Goal: Contribute content: Add original content to the website for others to see

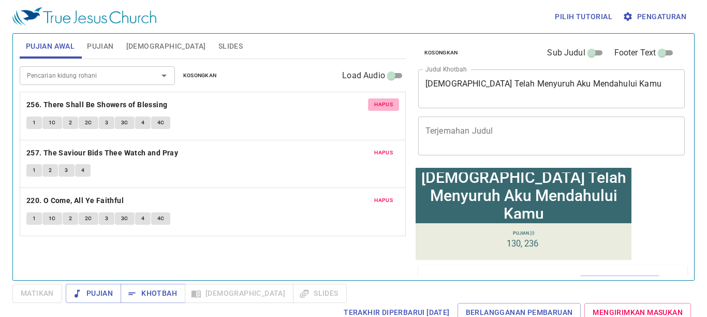
click at [387, 101] on span "Hapus" at bounding box center [383, 104] width 19 height 9
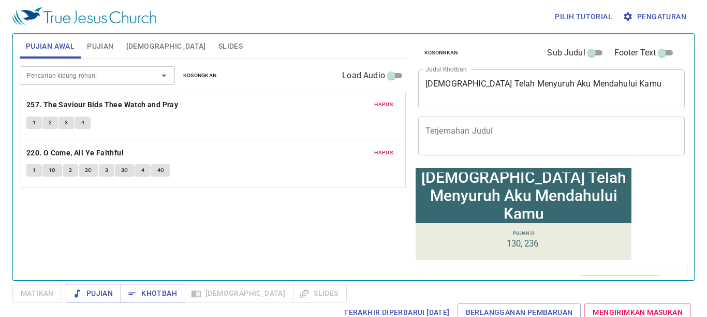
click at [387, 101] on span "Hapus" at bounding box center [383, 104] width 19 height 9
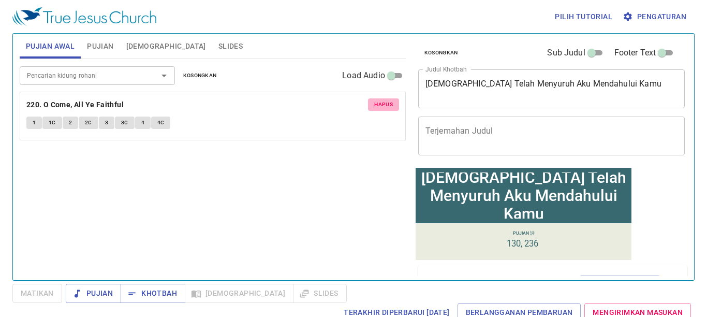
click at [387, 101] on span "Hapus" at bounding box center [383, 104] width 19 height 9
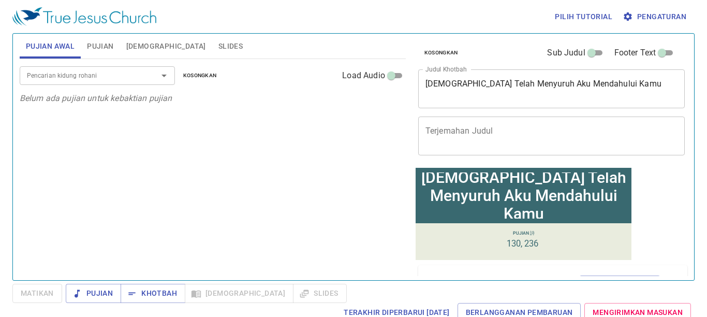
click at [98, 39] on button "Pujian" at bounding box center [100, 46] width 39 height 25
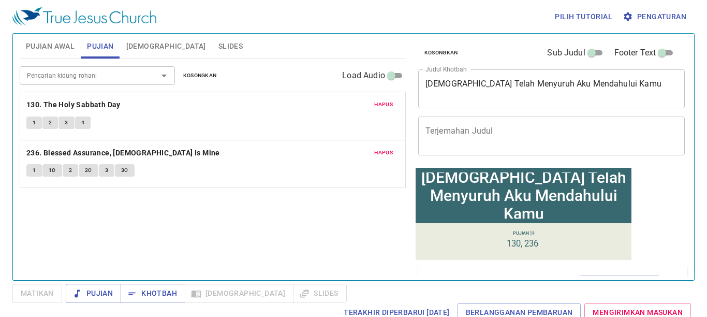
click at [383, 100] on button "Hapus" at bounding box center [383, 104] width 31 height 12
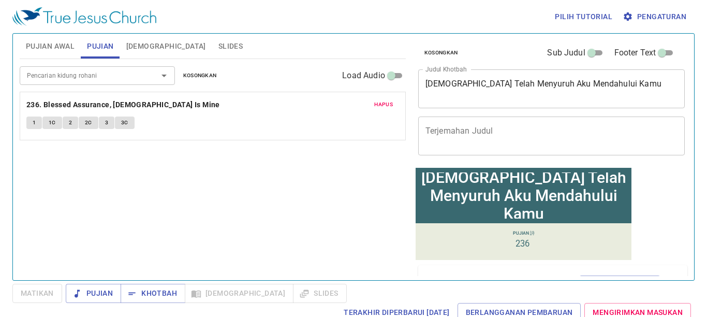
click at [383, 100] on span "Hapus" at bounding box center [383, 104] width 19 height 9
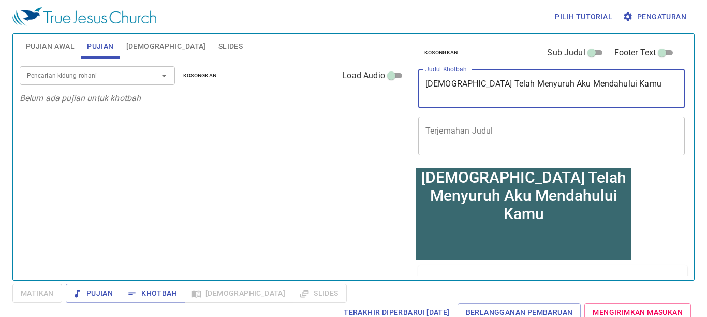
click at [632, 97] on textarea "Allah Telah Menyuruh Aku Mendahului Kamu" at bounding box center [551, 89] width 252 height 20
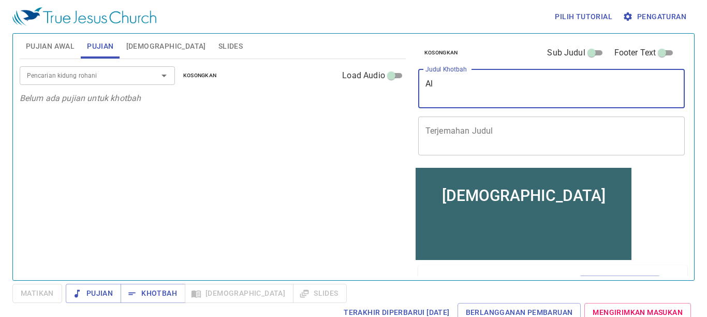
type textarea "A"
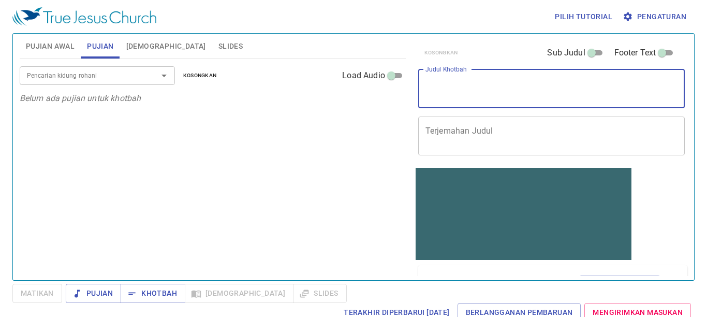
click at [640, 18] on span "Pengaturan" at bounding box center [655, 16] width 62 height 13
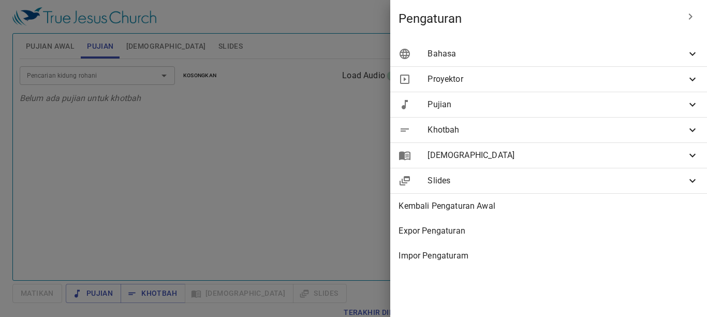
click at [653, 52] on span "Bahasa" at bounding box center [556, 54] width 259 height 12
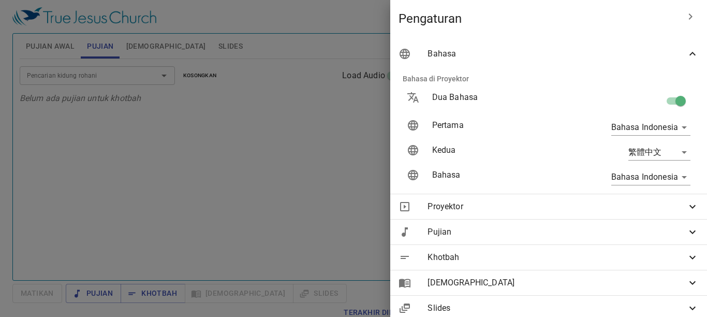
click at [662, 103] on input "checkbox" at bounding box center [680, 103] width 59 height 20
checkbox input "false"
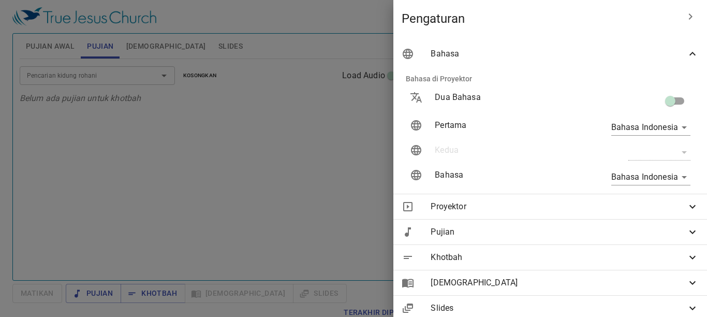
click at [173, 115] on div at bounding box center [353, 158] width 707 height 317
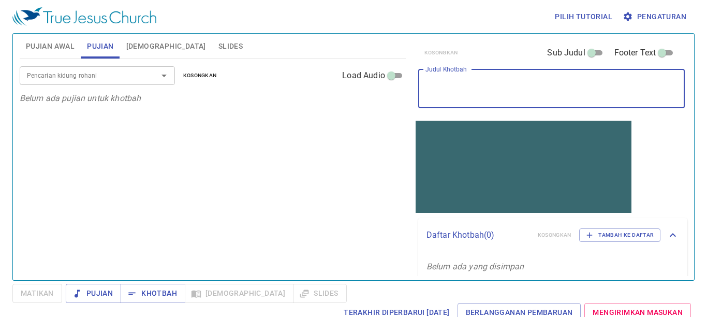
click at [511, 80] on textarea "Judul Khotbah" at bounding box center [551, 89] width 252 height 20
type textarea "m"
type textarea "Meng"
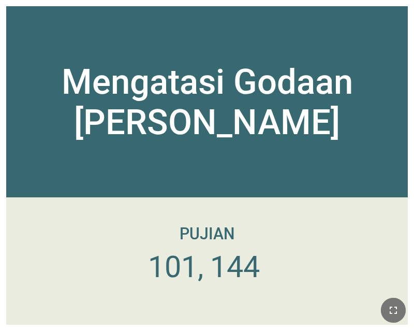
click at [381, 310] on button "button" at bounding box center [393, 309] width 25 height 25
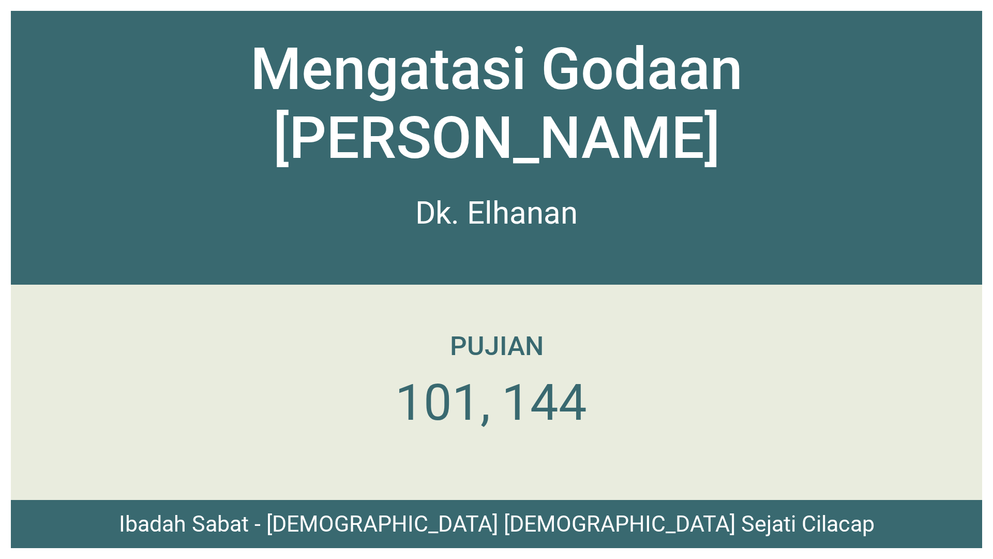
drag, startPoint x: 617, startPoint y: 0, endPoint x: 655, endPoint y: 933, distance: 933.5
click at [413, 4] on html "Mengatasi Godaan Dan Dosa Mengatasi Godaan Dan Dosa Dk. Elhanan Dk. Elhanan Iba…" at bounding box center [496, 2] width 993 height 4
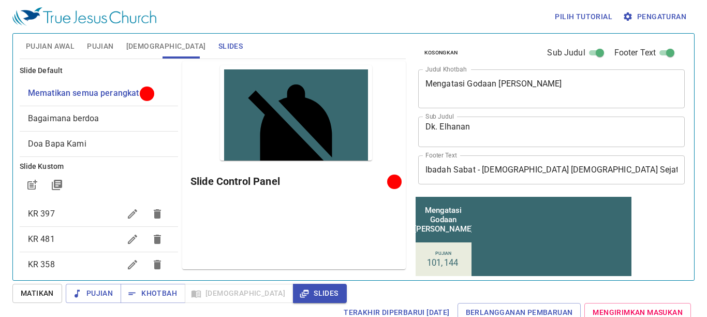
scroll to position [2, 0]
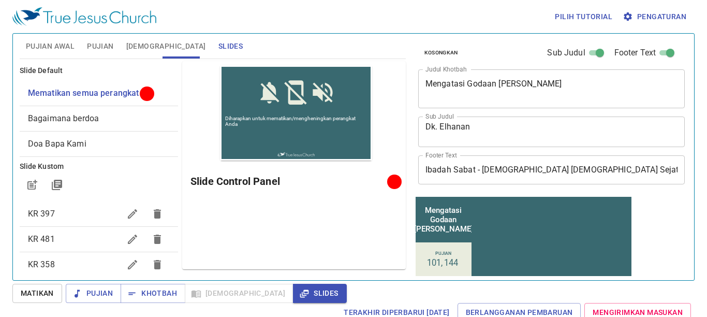
scroll to position [2, 0]
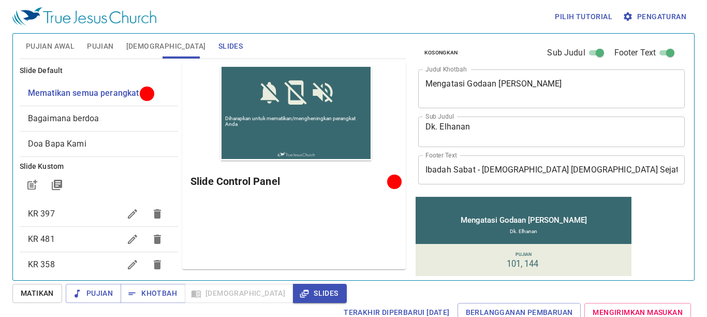
scroll to position [2, 0]
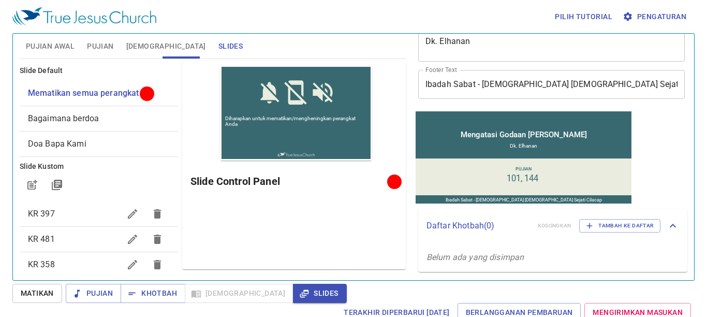
click at [218, 47] on span "Slides" at bounding box center [230, 46] width 24 height 13
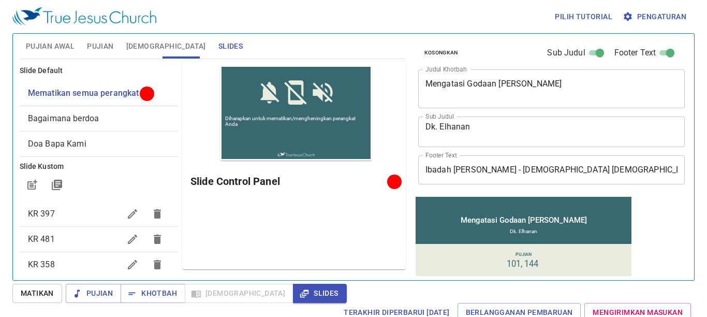
scroll to position [2, 0]
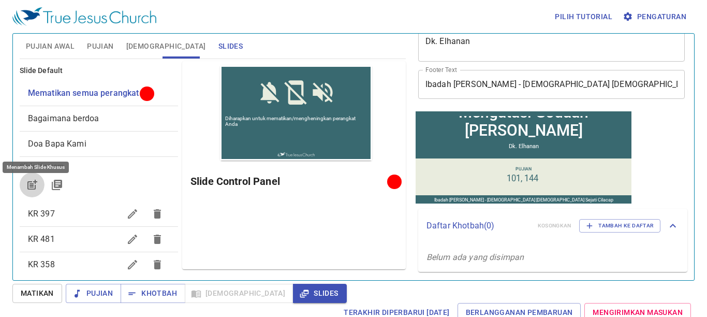
click at [33, 180] on icon "button" at bounding box center [32, 184] width 12 height 12
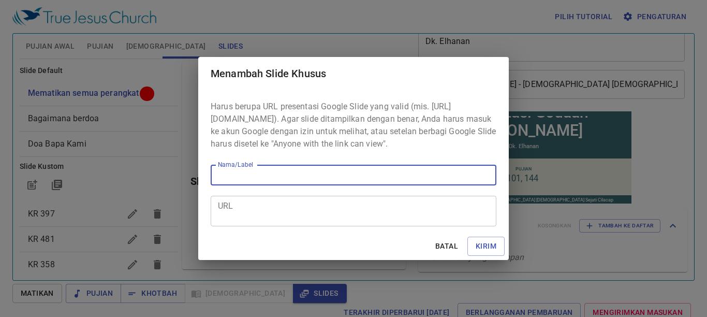
click at [270, 173] on input "Nama/Label" at bounding box center [354, 175] width 286 height 21
type input "Video"
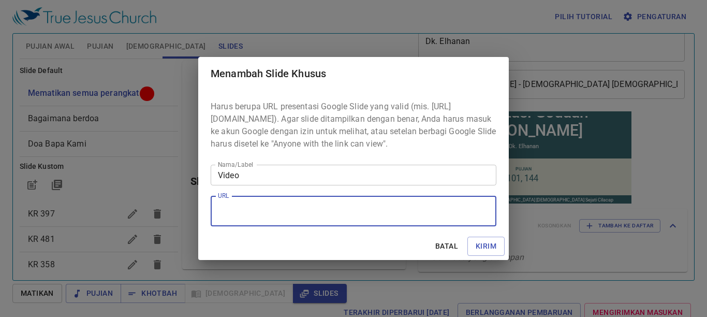
paste textarea "https://docs.google.com/presentation/d/1HcV8pYUBPUOSUthgt_3OzwjBQdmX9-Y9vv9aGvI…"
type textarea "https://docs.google.com/presentation/d/1HcV8pYUBPUOSUthgt_3OzwjBQdmX9-Y9vv9aGvI…"
click at [477, 246] on span "Kirim" at bounding box center [485, 246] width 21 height 13
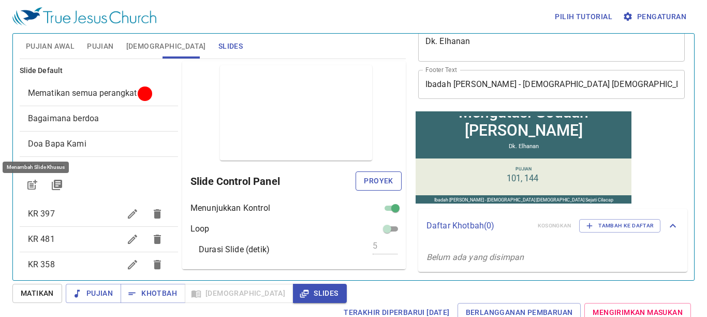
click at [364, 180] on span "Proyek" at bounding box center [378, 180] width 29 height 13
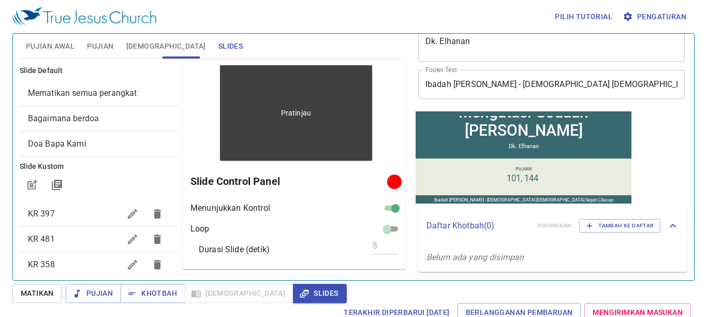
click at [301, 109] on p "Pratinjau" at bounding box center [296, 113] width 30 height 10
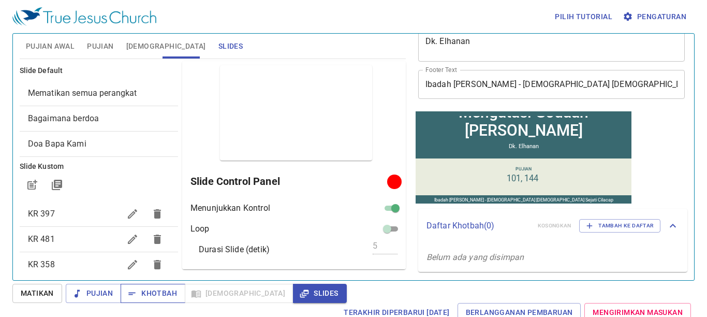
click at [151, 287] on span "Khotbah" at bounding box center [153, 293] width 48 height 13
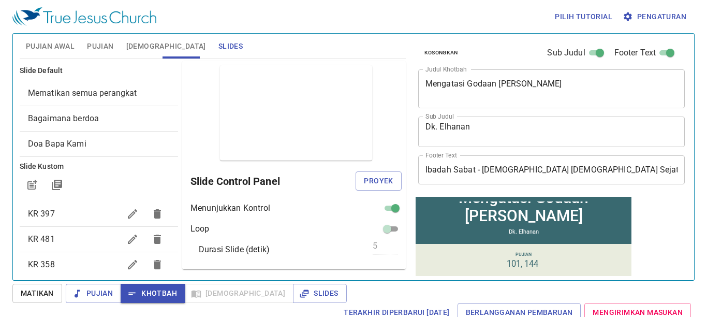
scroll to position [2, 0]
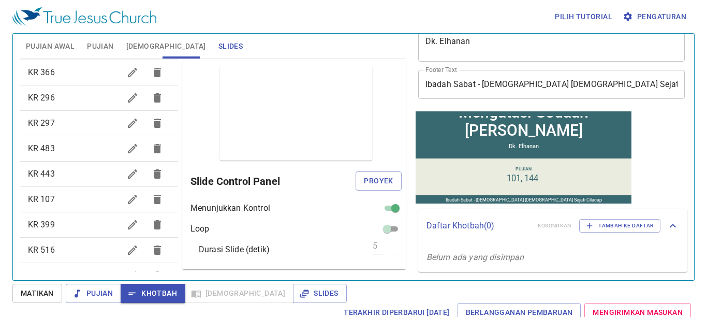
scroll to position [624, 0]
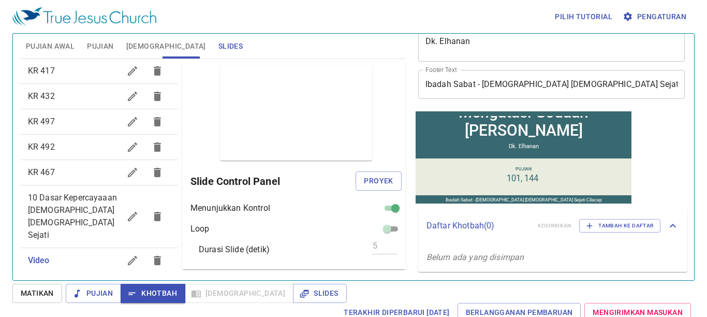
click at [154, 256] on icon "button" at bounding box center [157, 260] width 7 height 9
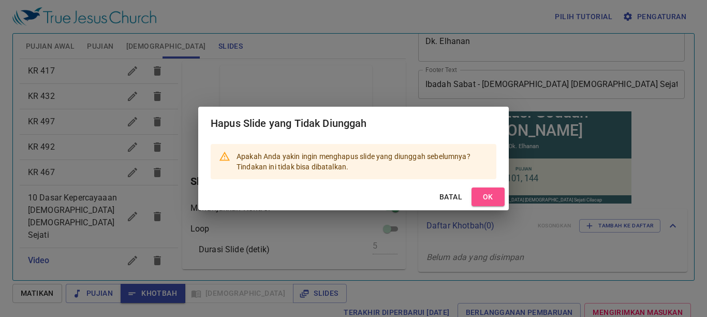
click at [487, 198] on span "OK" at bounding box center [488, 196] width 17 height 13
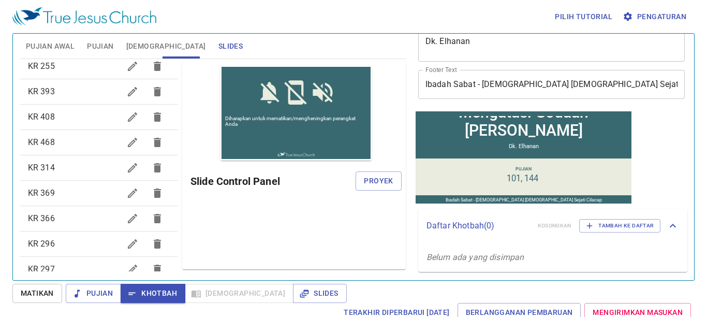
scroll to position [0, 0]
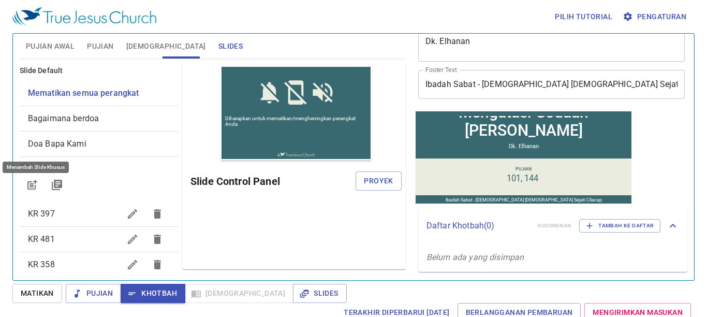
click at [28, 189] on icon "button" at bounding box center [32, 184] width 12 height 12
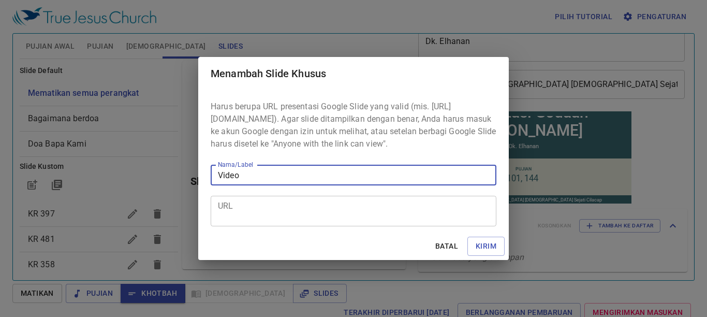
type input "Video"
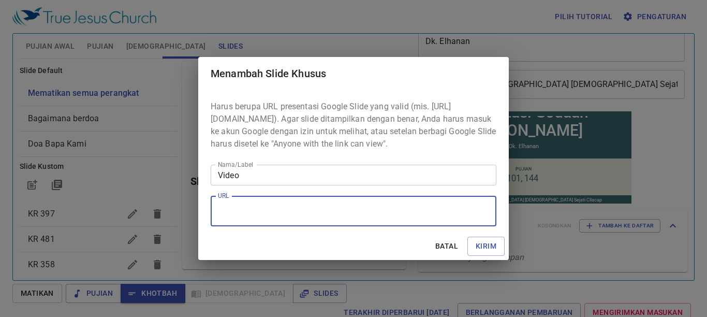
paste textarea "https://docs.google.com/presentation/d/1o52BwTWl-pnK_6gaSIDp7WXHYTp1y979Ba7j9Fl…"
type textarea "https://docs.google.com/presentation/d/1o52BwTWl-pnK_6gaSIDp7WXHYTp1y979Ba7j9Fl…"
click at [486, 242] on span "Kirim" at bounding box center [485, 246] width 21 height 13
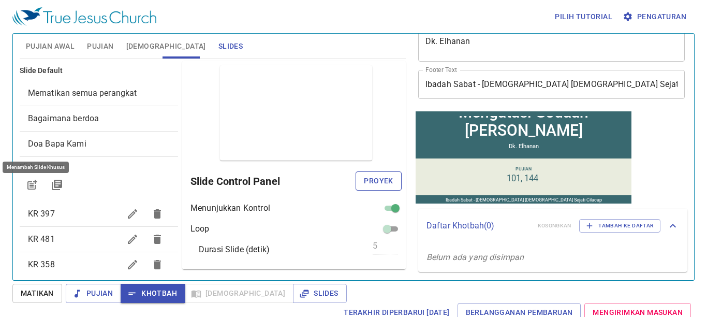
click at [371, 182] on span "Proyek" at bounding box center [378, 180] width 29 height 13
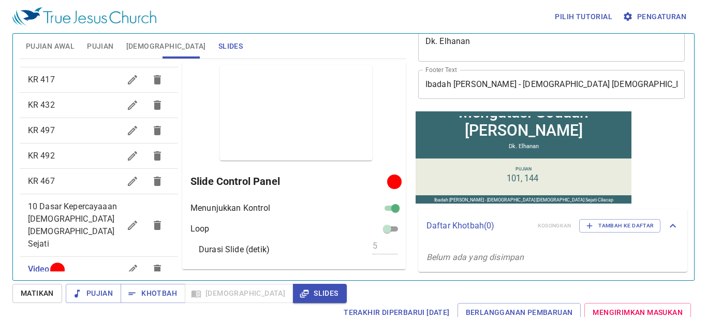
scroll to position [624, 0]
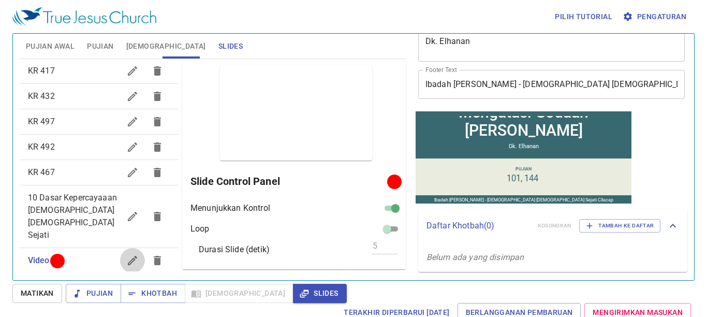
click at [127, 254] on icon "button" at bounding box center [132, 260] width 12 height 12
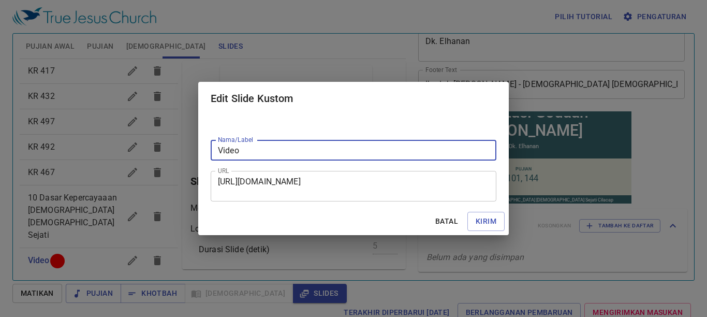
click at [449, 191] on textarea "https://docs.google.com/presentation/d/1o52BwTWl-pnK_6gaSIDp7WXHYTp1y979Ba7j9Fl…" at bounding box center [353, 186] width 271 height 20
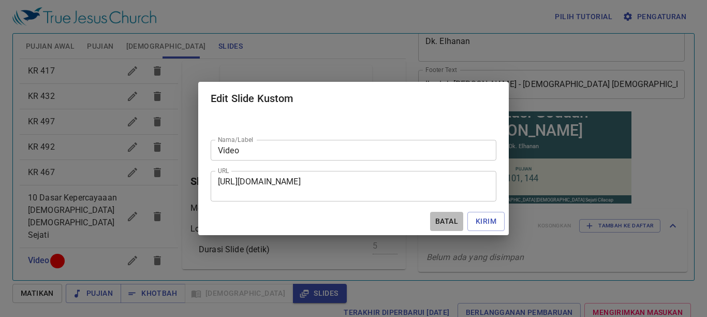
click at [449, 222] on span "Batal" at bounding box center [446, 221] width 25 height 13
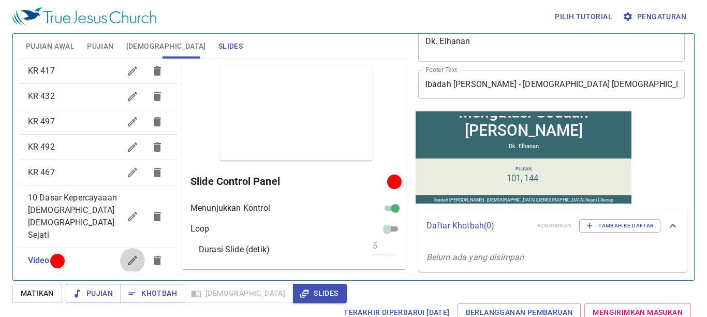
click at [126, 254] on icon "button" at bounding box center [132, 260] width 12 height 12
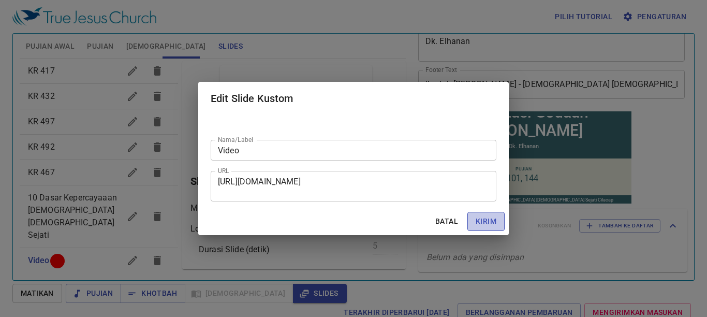
click at [489, 219] on span "Kirim" at bounding box center [485, 221] width 21 height 13
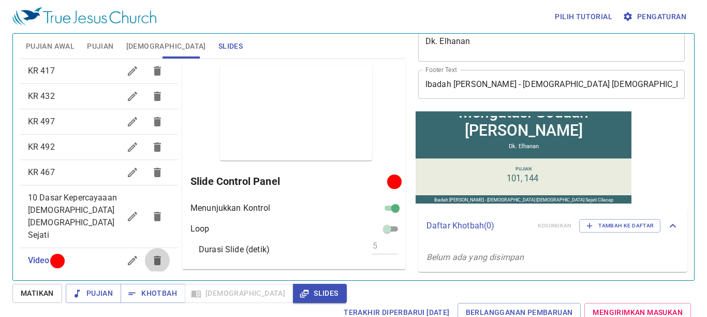
click at [155, 248] on button "button" at bounding box center [157, 260] width 25 height 25
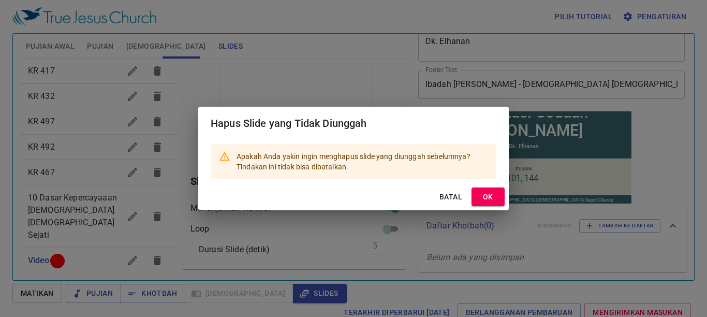
click at [501, 191] on button "OK" at bounding box center [487, 196] width 33 height 19
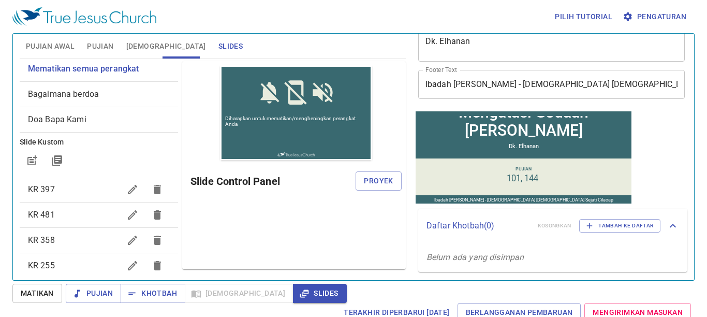
scroll to position [0, 0]
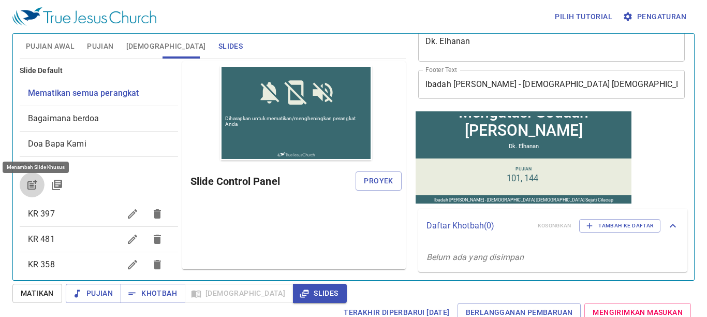
click at [34, 189] on icon "button" at bounding box center [32, 184] width 12 height 12
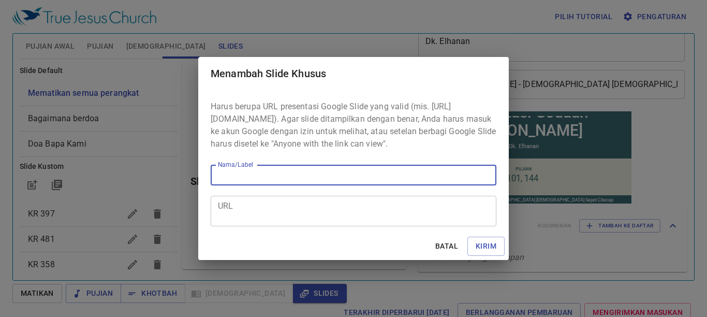
click at [319, 176] on input "Nama/Label" at bounding box center [354, 175] width 286 height 21
type input "video"
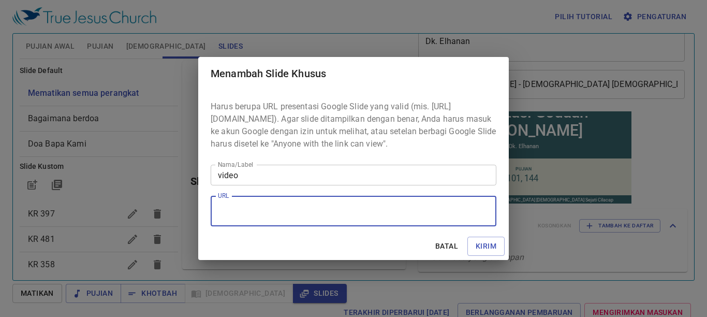
paste textarea "https://docs.google.com/presentation/d/1o52BwTWl-pnK_6gaSIDp7WXHYTp1y979Ba7j9Fl…"
type textarea "https://docs.google.com/presentation/d/1o52BwTWl-pnK_6gaSIDp7WXHYTp1y979Ba7j9Fl…"
click at [487, 250] on span "Kirim" at bounding box center [485, 246] width 21 height 13
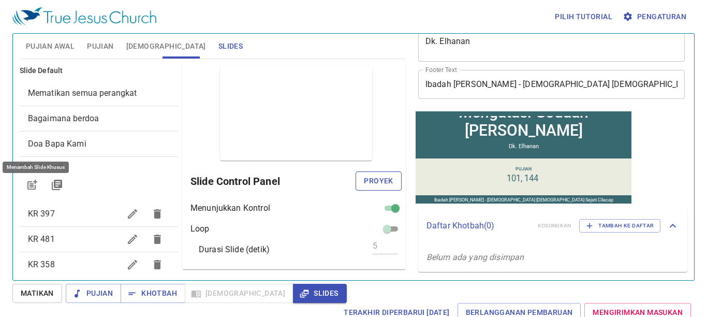
click at [364, 187] on span "Proyek" at bounding box center [378, 180] width 29 height 13
click at [158, 281] on div "Pilih tutorial Pengaturan Pujian Awal Pujian Alkitab Slides Pencarian kidung ro…" at bounding box center [353, 158] width 707 height 317
click at [159, 294] on span "Khotbah" at bounding box center [153, 293] width 48 height 13
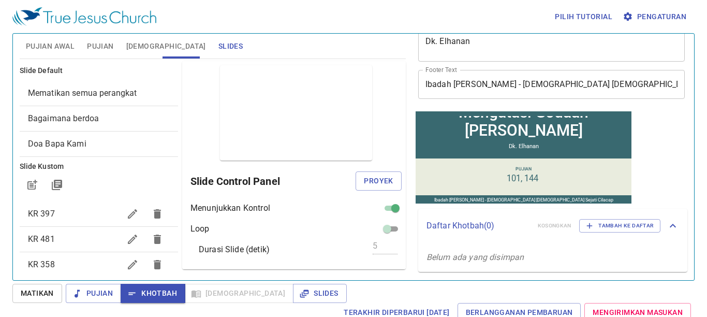
click at [51, 293] on span "Matikan" at bounding box center [37, 293] width 33 height 13
click at [138, 292] on span "Khotbah" at bounding box center [153, 293] width 48 height 13
click at [364, 181] on span "Proyek" at bounding box center [378, 180] width 29 height 13
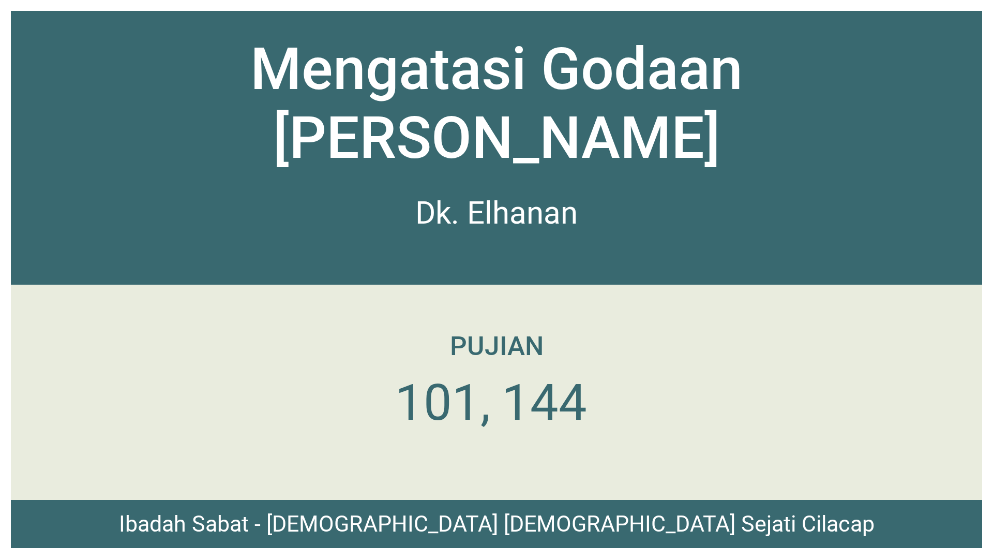
click at [413, 330] on div "Ibadah Sabat - [DEMOGRAPHIC_DATA] [DEMOGRAPHIC_DATA] Sejati Cilacap" at bounding box center [497, 524] width 756 height 26
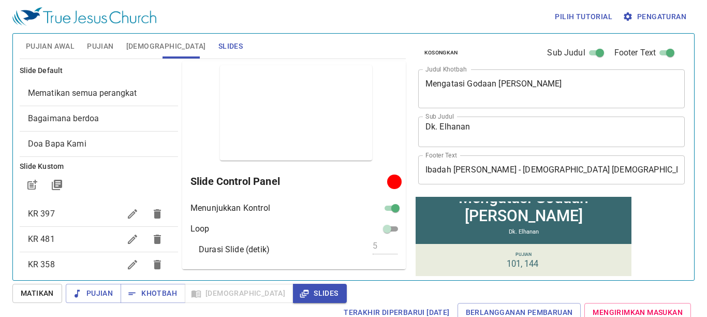
scroll to position [2, 0]
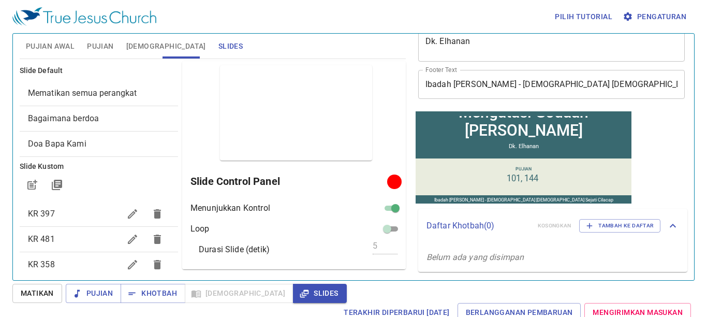
click at [61, 42] on span "Pujian Awal" at bounding box center [50, 46] width 49 height 13
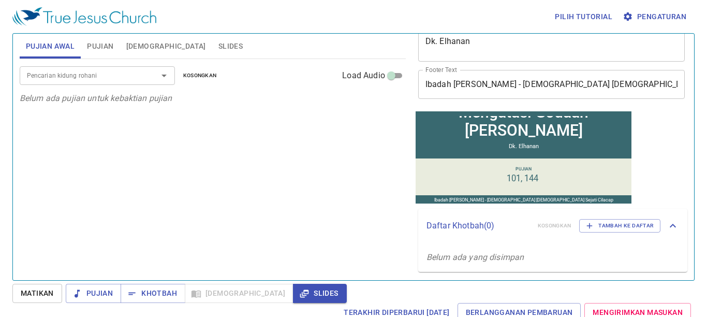
click at [82, 74] on input "Pencarian kidung rohani" at bounding box center [82, 75] width 118 height 12
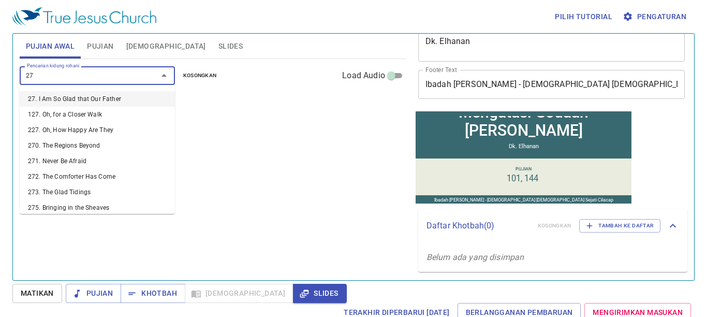
type input "270"
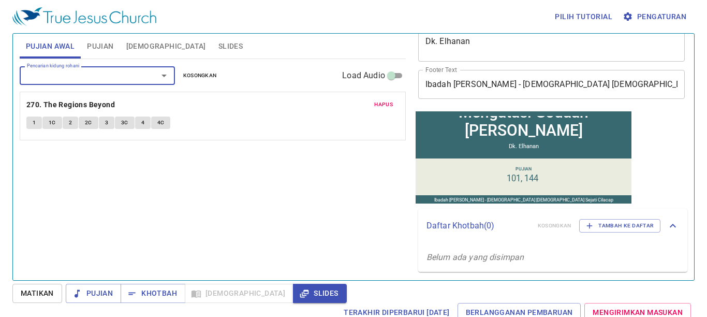
click at [38, 120] on button "1" at bounding box center [34, 122] width 16 height 12
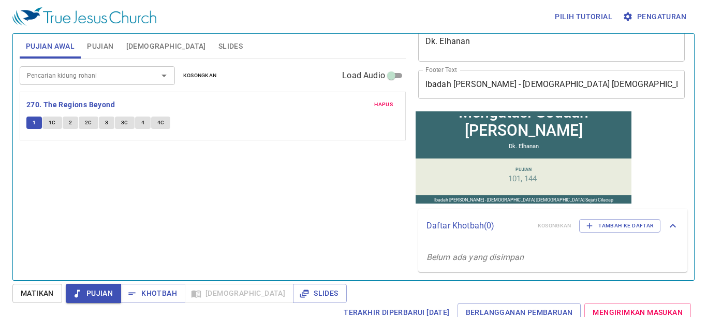
click at [272, 196] on div "Pencarian kidung rohani Pencarian kidung rohani Kosongkan Load Audio Hapus 270.…" at bounding box center [213, 165] width 386 height 212
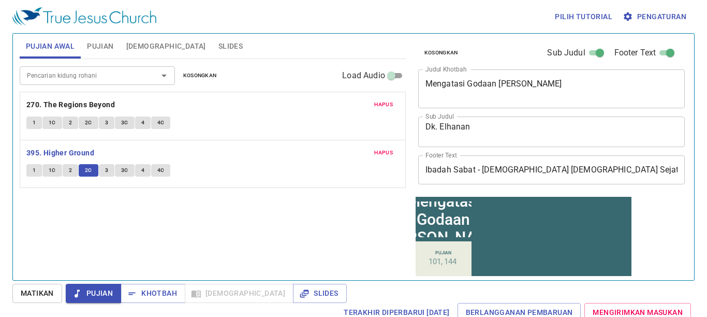
scroll to position [2, 0]
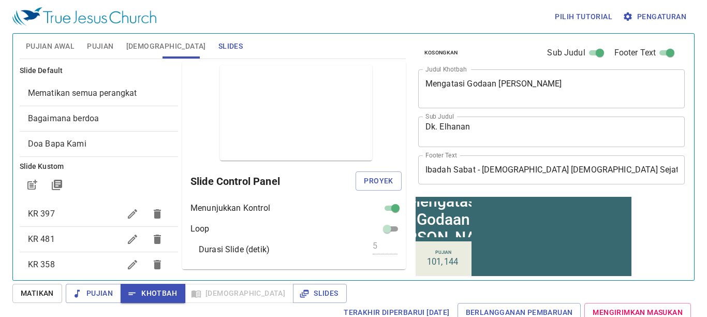
scroll to position [2, 0]
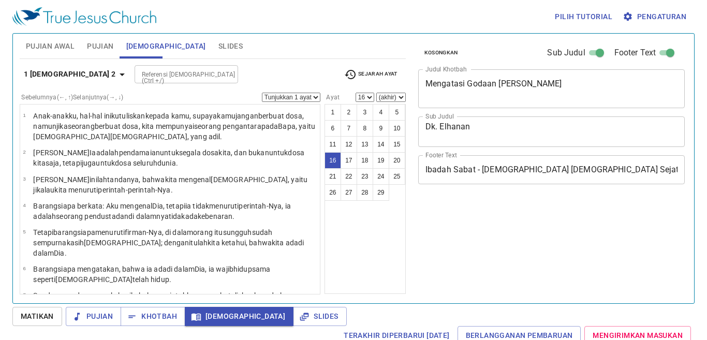
select select "16"
